Goal: Task Accomplishment & Management: Use online tool/utility

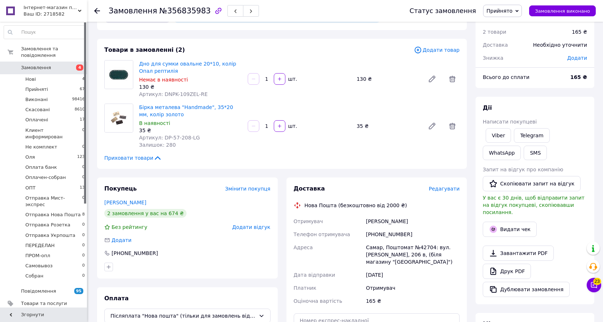
scroll to position [36, 0]
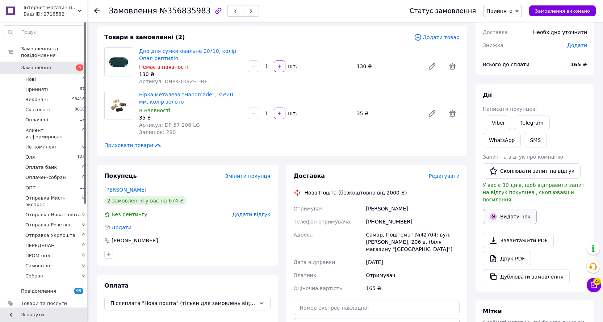
click at [513, 211] on button "Видати чек" at bounding box center [510, 216] width 54 height 15
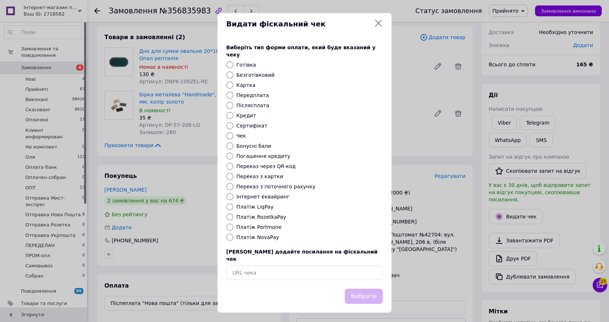
drag, startPoint x: 252, startPoint y: 103, endPoint x: 313, endPoint y: 204, distance: 118.5
click at [252, 103] on label "Післясплата" at bounding box center [252, 106] width 33 height 6
click at [233, 102] on input "Післясплата" at bounding box center [229, 105] width 7 height 7
radio input "true"
click at [367, 289] on button "Вибрати" at bounding box center [363, 297] width 38 height 16
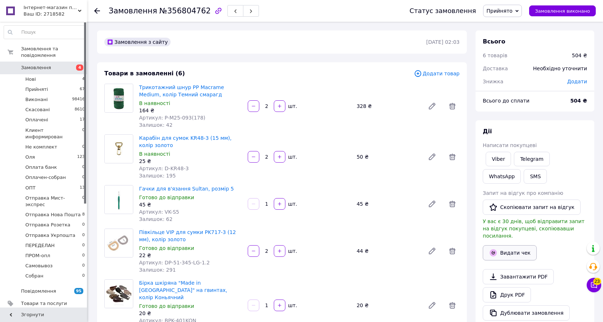
click at [506, 247] on button "Видати чек" at bounding box center [510, 252] width 54 height 15
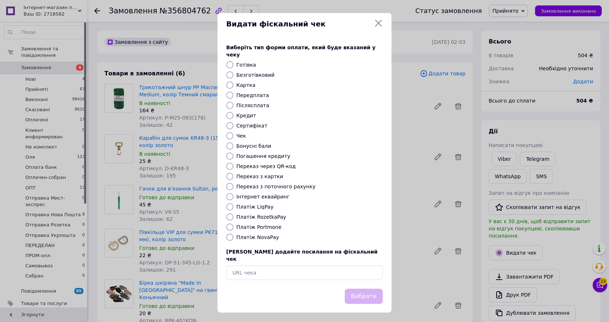
click at [255, 105] on label "Післясплата" at bounding box center [252, 106] width 33 height 6
click at [233, 105] on input "Післясплата" at bounding box center [229, 105] width 7 height 7
radio input "true"
click at [375, 294] on button "Вибрати" at bounding box center [363, 297] width 38 height 16
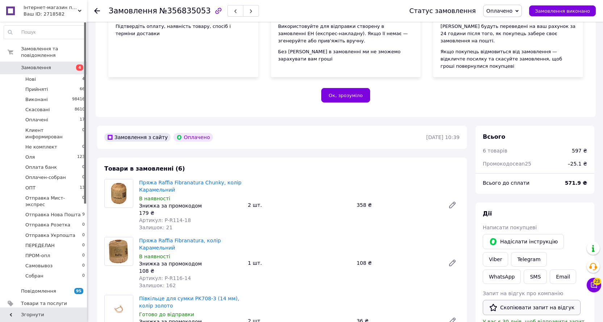
scroll to position [181, 0]
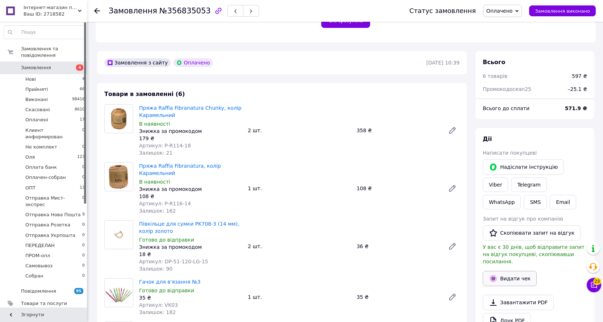
click at [512, 271] on button "Видати чек" at bounding box center [510, 278] width 54 height 15
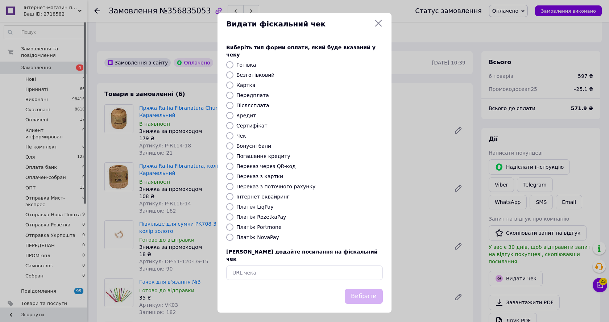
click at [246, 75] on label "Безготівковий" at bounding box center [255, 75] width 38 height 6
click at [233, 75] on input "Безготівковий" at bounding box center [229, 74] width 7 height 7
radio input "true"
drag, startPoint x: 373, startPoint y: 290, endPoint x: 339, endPoint y: 260, distance: 45.2
click at [373, 289] on button "Вибрати" at bounding box center [363, 297] width 38 height 16
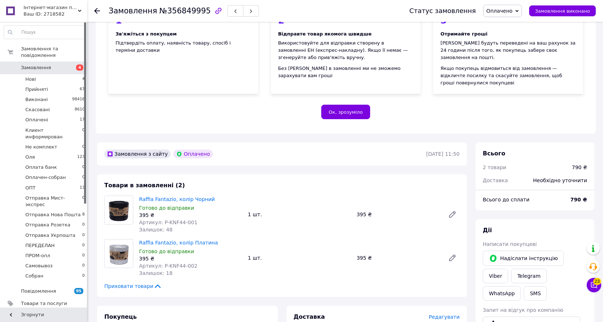
scroll to position [181, 0]
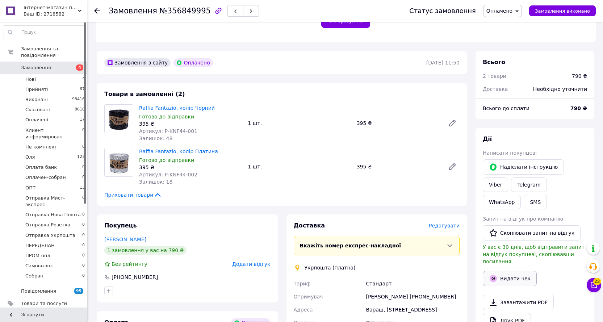
click at [506, 271] on button "Видати чек" at bounding box center [510, 278] width 54 height 15
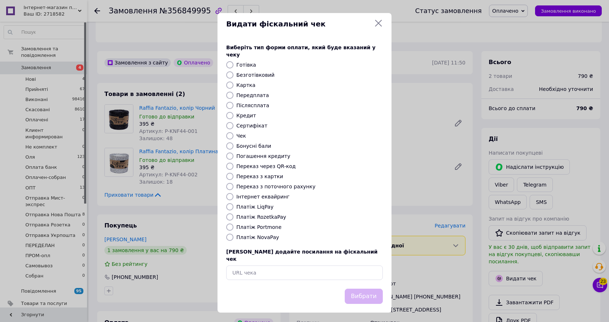
click at [242, 74] on label "Безготівковий" at bounding box center [255, 75] width 38 height 6
click at [233, 74] on input "Безготівковий" at bounding box center [229, 74] width 7 height 7
radio input "true"
click at [363, 289] on button "Вибрати" at bounding box center [363, 297] width 38 height 16
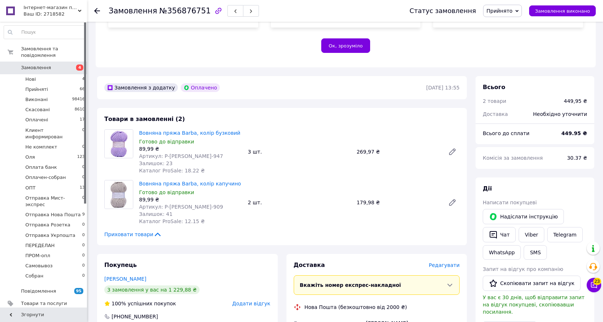
scroll to position [254, 0]
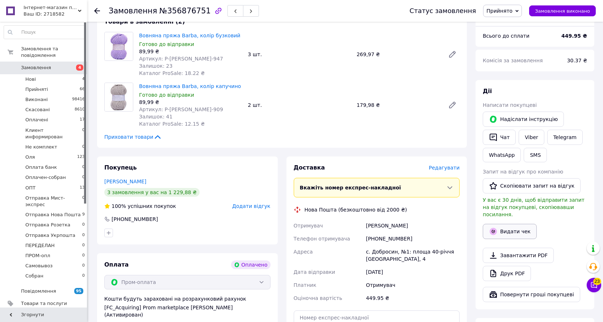
click at [521, 224] on button "Видати чек" at bounding box center [510, 231] width 54 height 15
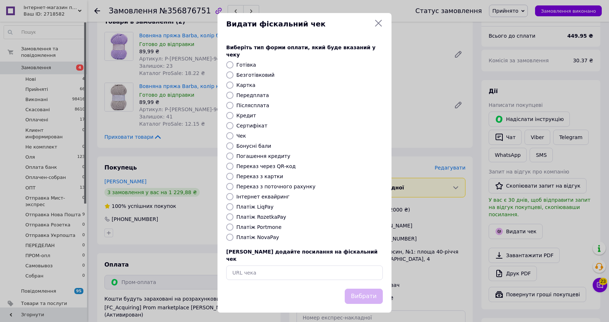
click at [262, 74] on label "Безготівковий" at bounding box center [255, 75] width 38 height 6
click at [233, 74] on input "Безготівковий" at bounding box center [229, 74] width 7 height 7
radio input "true"
drag, startPoint x: 371, startPoint y: 290, endPoint x: 371, endPoint y: 283, distance: 6.9
click at [371, 290] on button "Вибрати" at bounding box center [363, 297] width 38 height 16
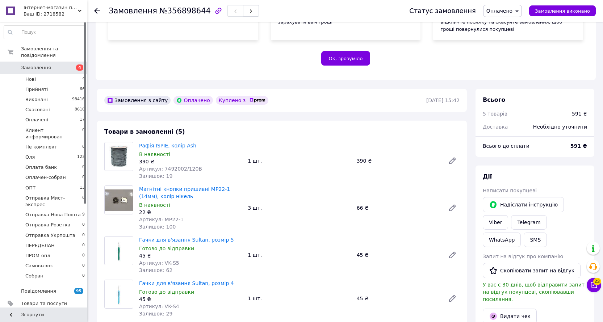
scroll to position [145, 0]
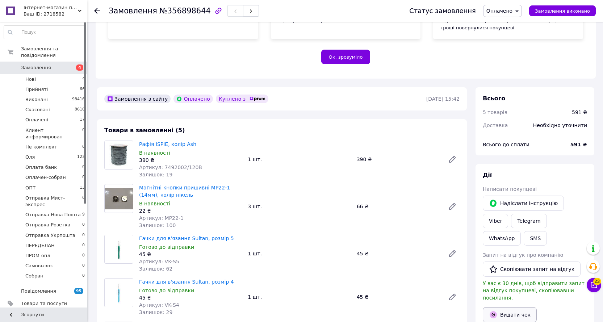
click at [517, 307] on button "Видати чек" at bounding box center [510, 314] width 54 height 15
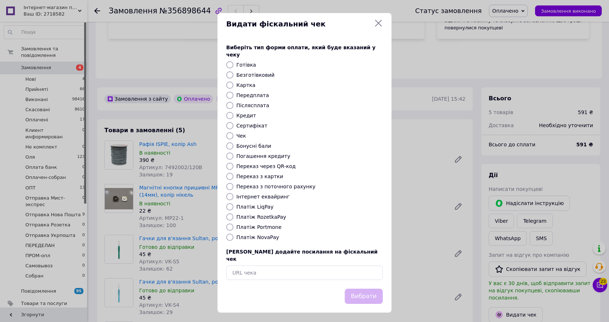
click at [258, 74] on label "Безготівковий" at bounding box center [255, 75] width 38 height 6
click at [233, 74] on input "Безготівковий" at bounding box center [229, 74] width 7 height 7
radio input "true"
click at [365, 289] on button "Вибрати" at bounding box center [363, 297] width 38 height 16
